Goal: Check status: Check status

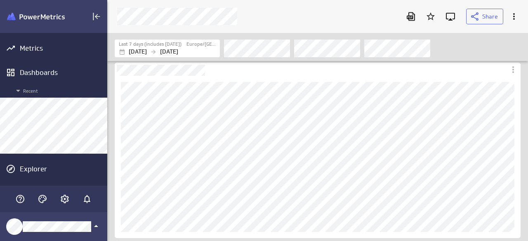
scroll to position [254, 433]
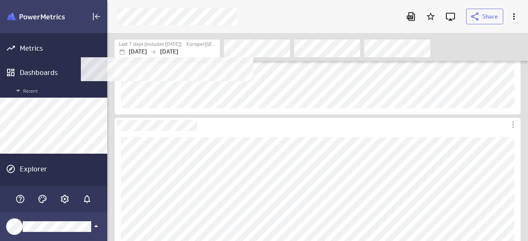
click at [178, 49] on p "[DATE]" at bounding box center [169, 51] width 18 height 9
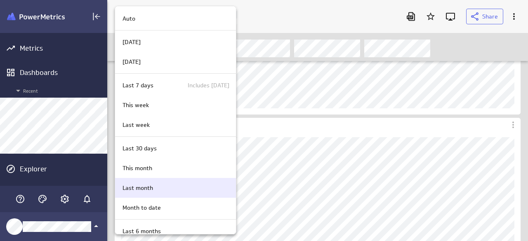
click at [159, 184] on div "Last month" at bounding box center [174, 188] width 110 height 9
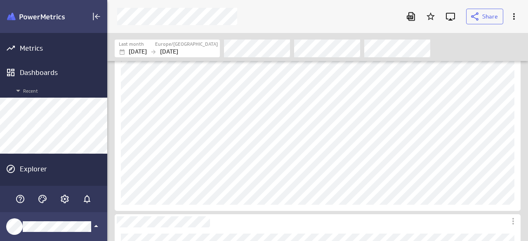
scroll to position [248, 0]
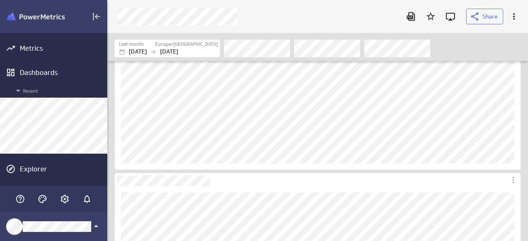
click at [455, 50] on div "Filters" at bounding box center [372, 48] width 296 height 18
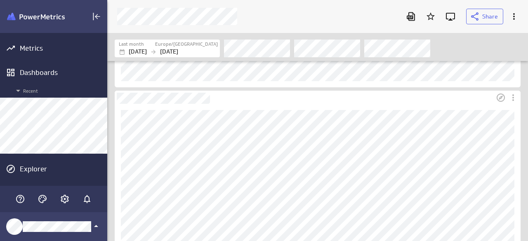
scroll to position [289, 0]
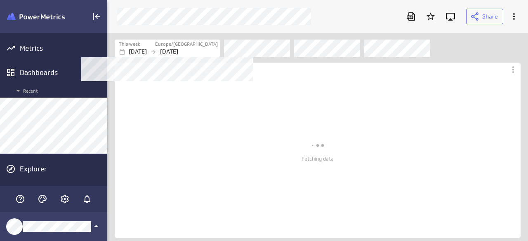
scroll to position [221, 433]
click at [157, 50] on icon "Filters" at bounding box center [153, 52] width 7 height 7
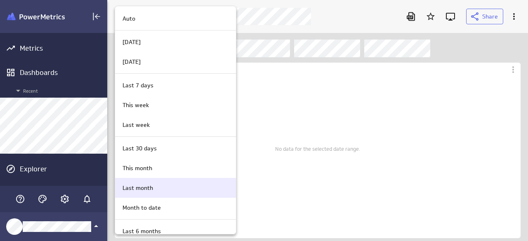
click at [143, 187] on p "Last month" at bounding box center [138, 188] width 31 height 9
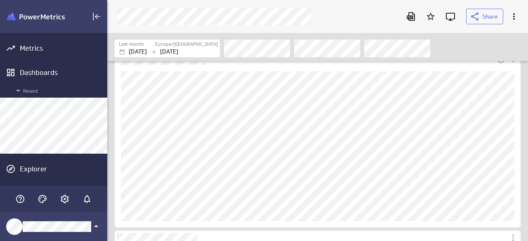
scroll to position [0, 0]
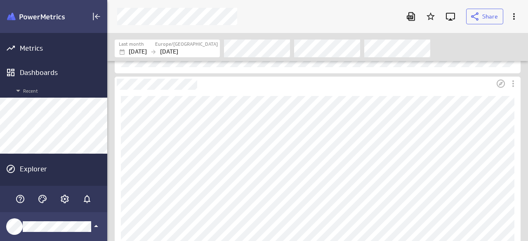
scroll to position [124, 0]
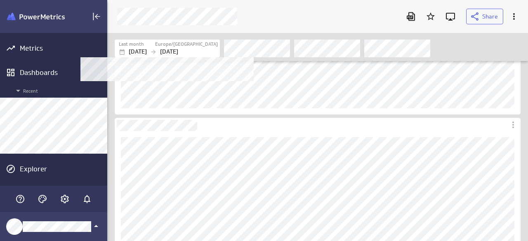
click at [178, 48] on p "[DATE]" at bounding box center [169, 51] width 18 height 9
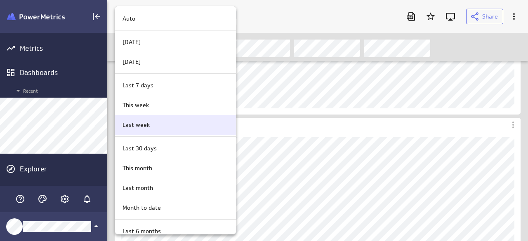
click at [167, 123] on div "Last week" at bounding box center [174, 125] width 110 height 9
